Goal: Book appointment/travel/reservation

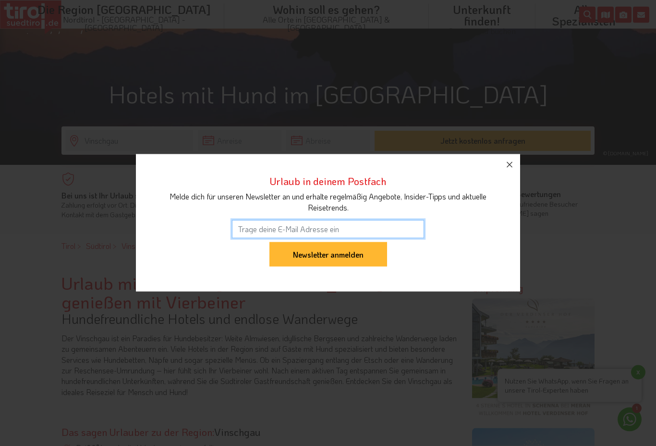
scroll to position [215, 0]
click at [513, 170] on icon "button" at bounding box center [510, 165] width 12 height 12
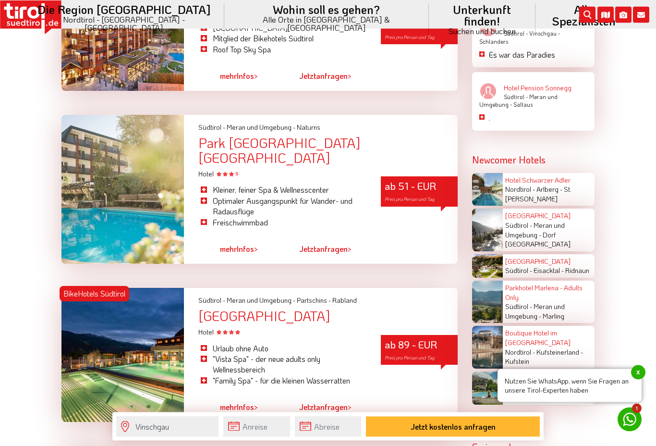
scroll to position [1468, 0]
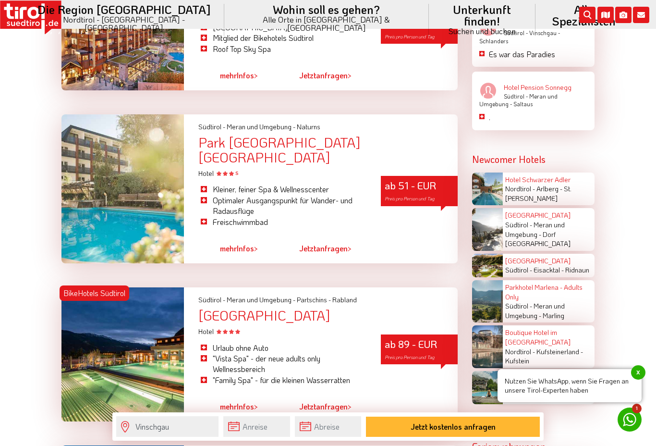
click at [231, 401] on span "mehr" at bounding box center [228, 406] width 17 height 10
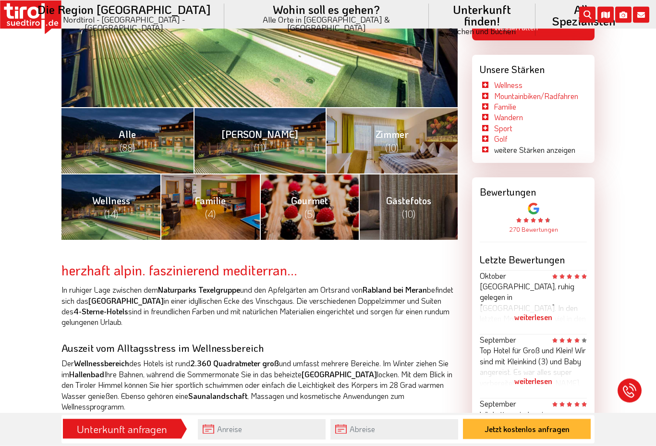
scroll to position [333, 0]
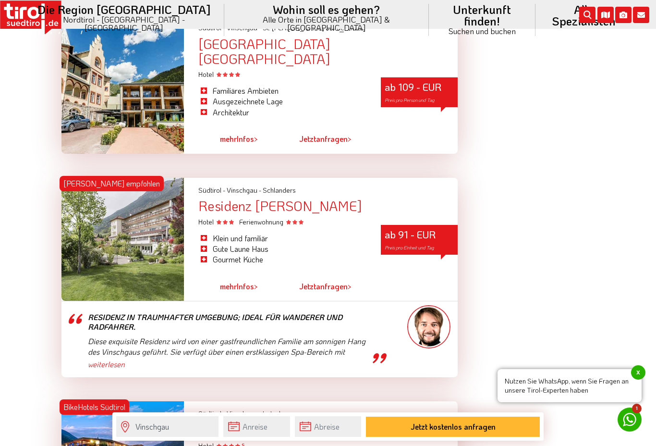
scroll to position [2429, 0]
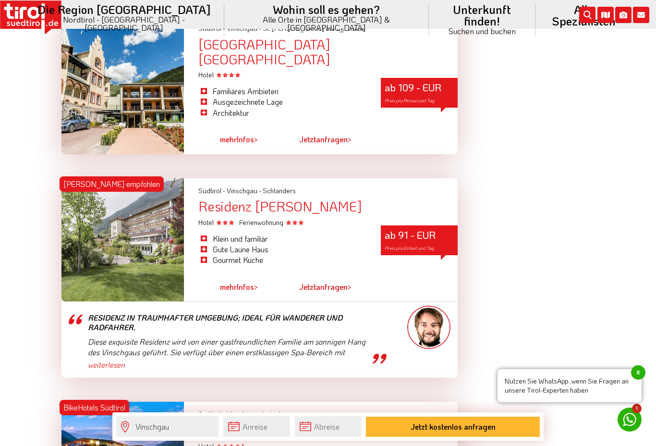
click at [222, 199] on div "Residenz [PERSON_NAME]" at bounding box center [327, 206] width 259 height 15
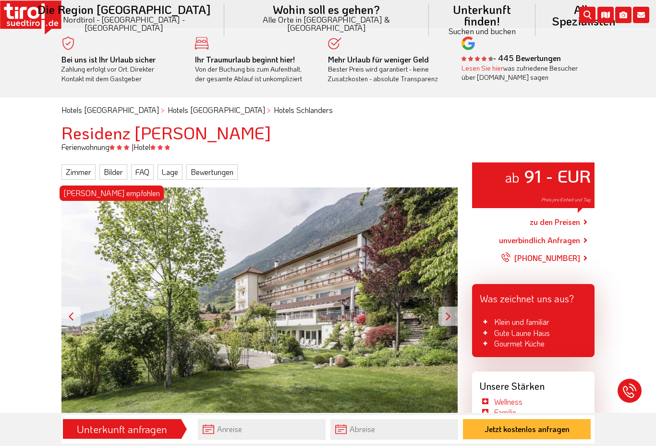
click at [441, 317] on div at bounding box center [447, 315] width 19 height 19
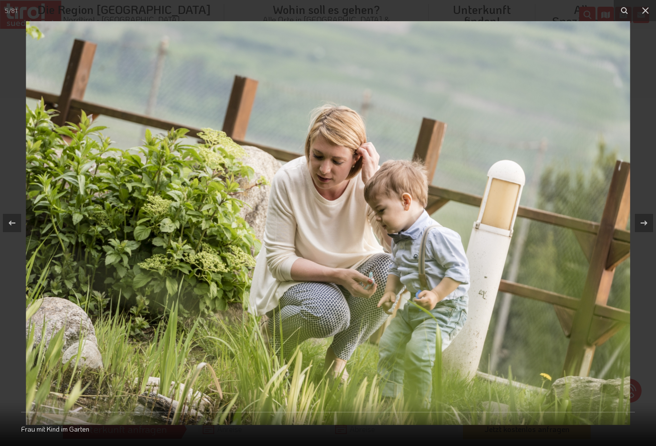
click at [646, 8] on icon at bounding box center [646, 11] width 12 height 12
